Goal: Task Accomplishment & Management: Manage account settings

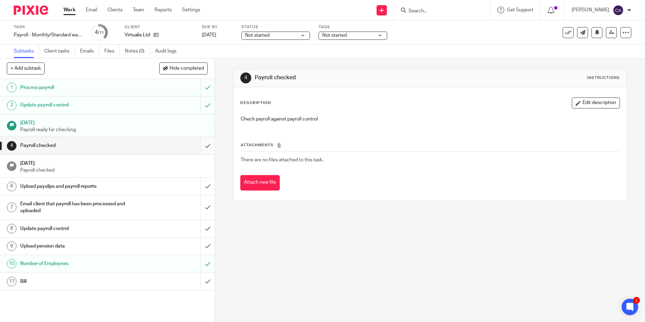
click at [201, 147] on input "submit" at bounding box center [107, 145] width 215 height 17
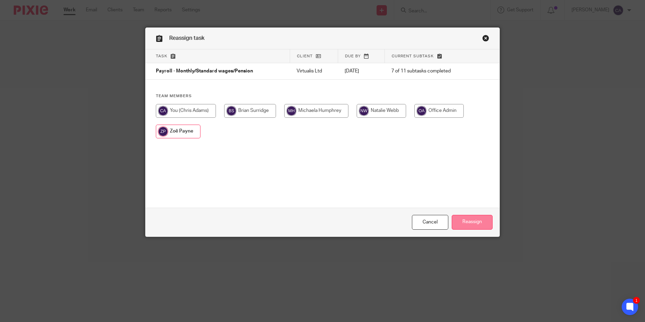
click at [475, 226] on input "Reassign" at bounding box center [472, 222] width 41 height 15
